Goal: Task Accomplishment & Management: Use online tool/utility

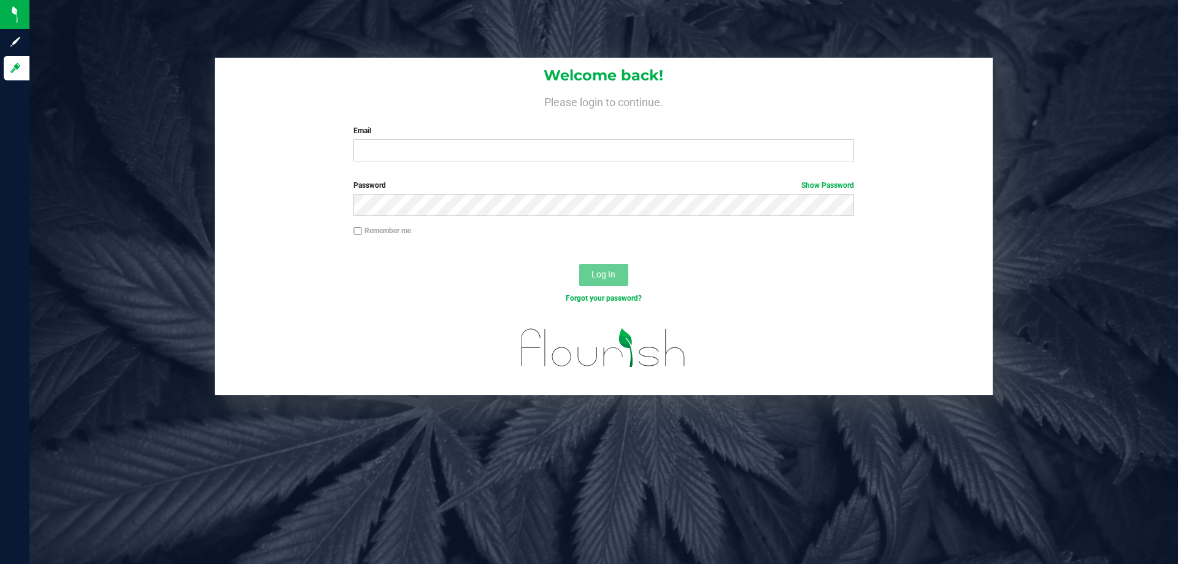
click at [504, 152] on input "Email" at bounding box center [603, 150] width 500 height 22
type input "[EMAIL_ADDRESS][DOMAIN_NAME]"
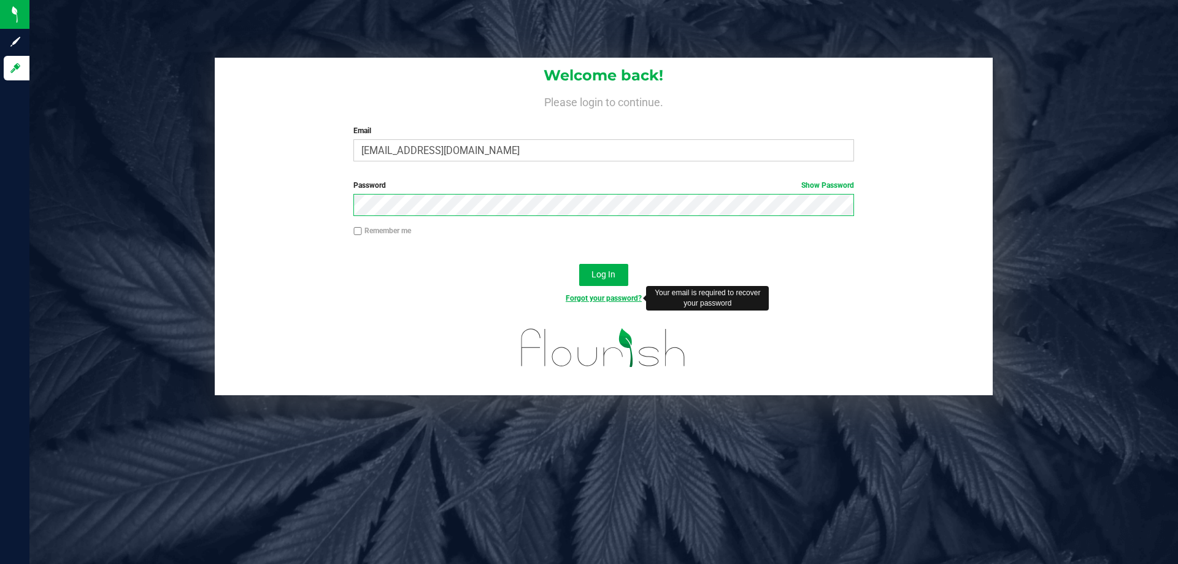
click at [579, 264] on button "Log In" at bounding box center [603, 275] width 49 height 22
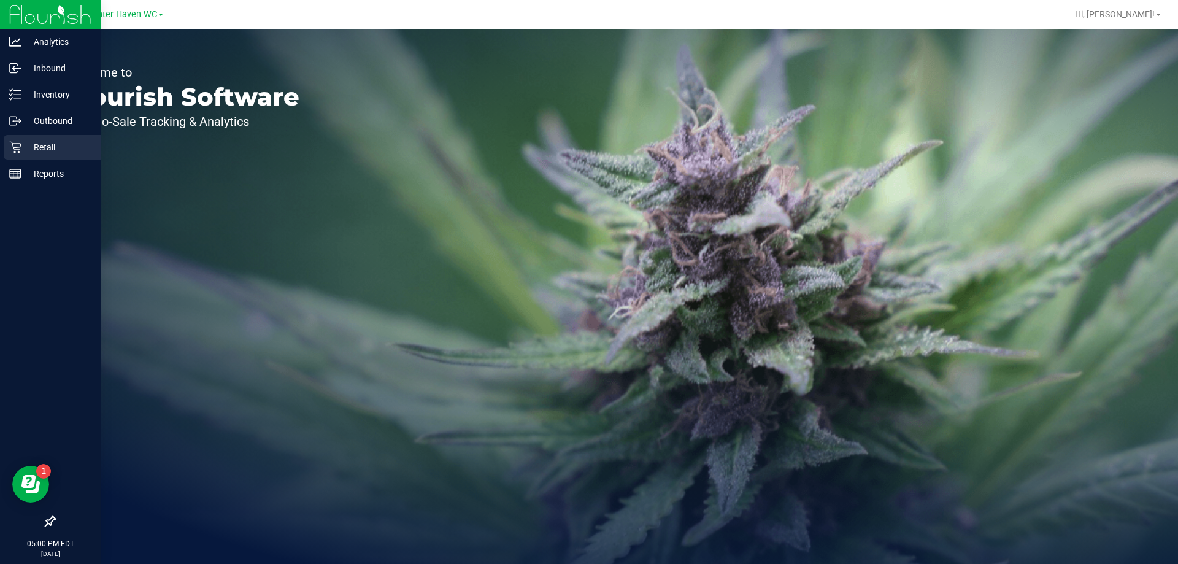
click at [19, 153] on div "Retail" at bounding box center [52, 147] width 97 height 25
